Goal: Task Accomplishment & Management: Manage account settings

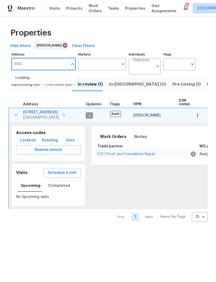
type input "690"
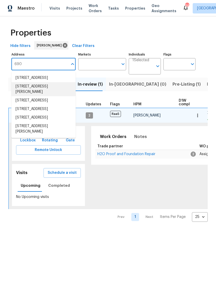
click at [48, 92] on li "[STREET_ADDRESS][PERSON_NAME]" at bounding box center [43, 89] width 64 height 14
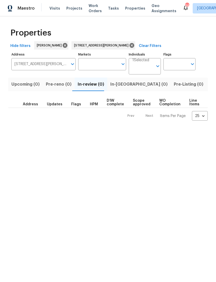
click at [210, 85] on span "Listed (1)" at bounding box center [219, 84] width 19 height 7
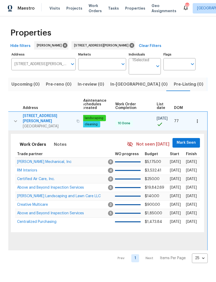
scroll to position [0, 67]
click at [192, 140] on span "Mark Seen" at bounding box center [186, 142] width 19 height 6
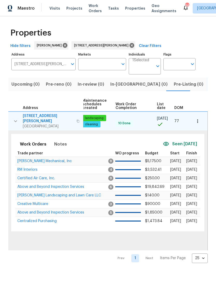
click at [199, 120] on icon "button" at bounding box center [197, 120] width 5 height 5
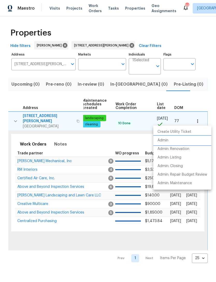
click at [171, 142] on li "Admin" at bounding box center [182, 140] width 58 height 9
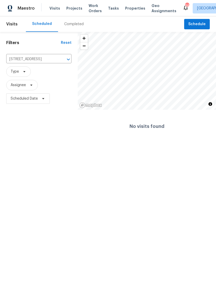
click at [37, 60] on input "[STREET_ADDRESS]" at bounding box center [31, 59] width 51 height 8
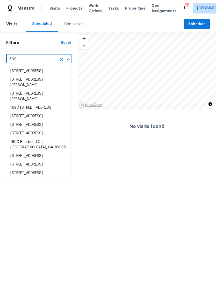
type input "690 h"
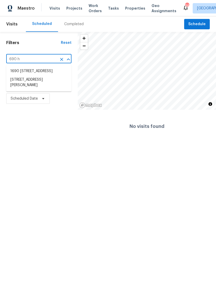
click at [49, 86] on li "690 Horsley Mill Rd, Carrollton, GA 30116" at bounding box center [38, 82] width 65 height 14
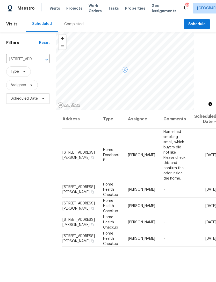
click at [0, 0] on icon at bounding box center [0, 0] width 0 height 0
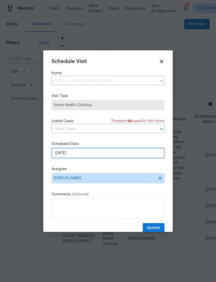
click at [98, 155] on input "9/4/2025" at bounding box center [108, 153] width 113 height 10
select select "8"
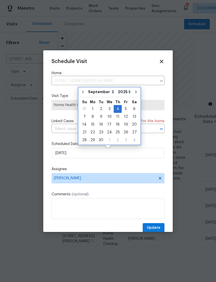
click at [85, 91] on button "Go to previous month" at bounding box center [83, 92] width 8 height 10
type input "8/20/2025"
select select "7"
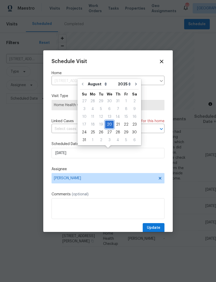
click at [112, 122] on div "17 18 19 20 21 22 23" at bounding box center [109, 124] width 59 height 8
click at [155, 227] on span "Update" at bounding box center [153, 227] width 13 height 6
